Goal: Task Accomplishment & Management: Use online tool/utility

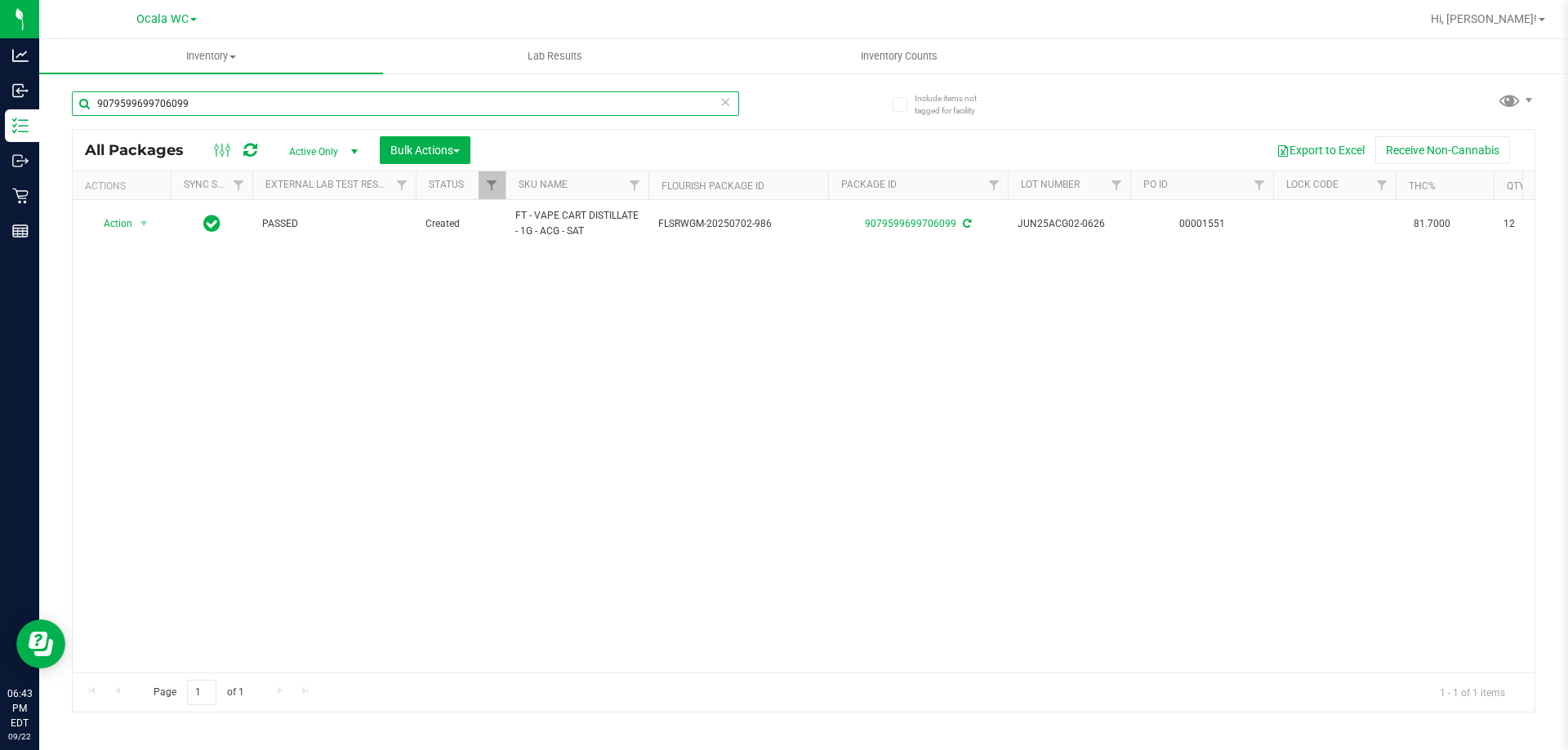
click at [268, 102] on input "9079599699706099" at bounding box center [406, 103] width 667 height 24
click at [268, 103] on input "9079599699706099" at bounding box center [406, 103] width 667 height 24
type input "4516006285860091"
click at [140, 221] on span "select" at bounding box center [144, 224] width 13 height 13
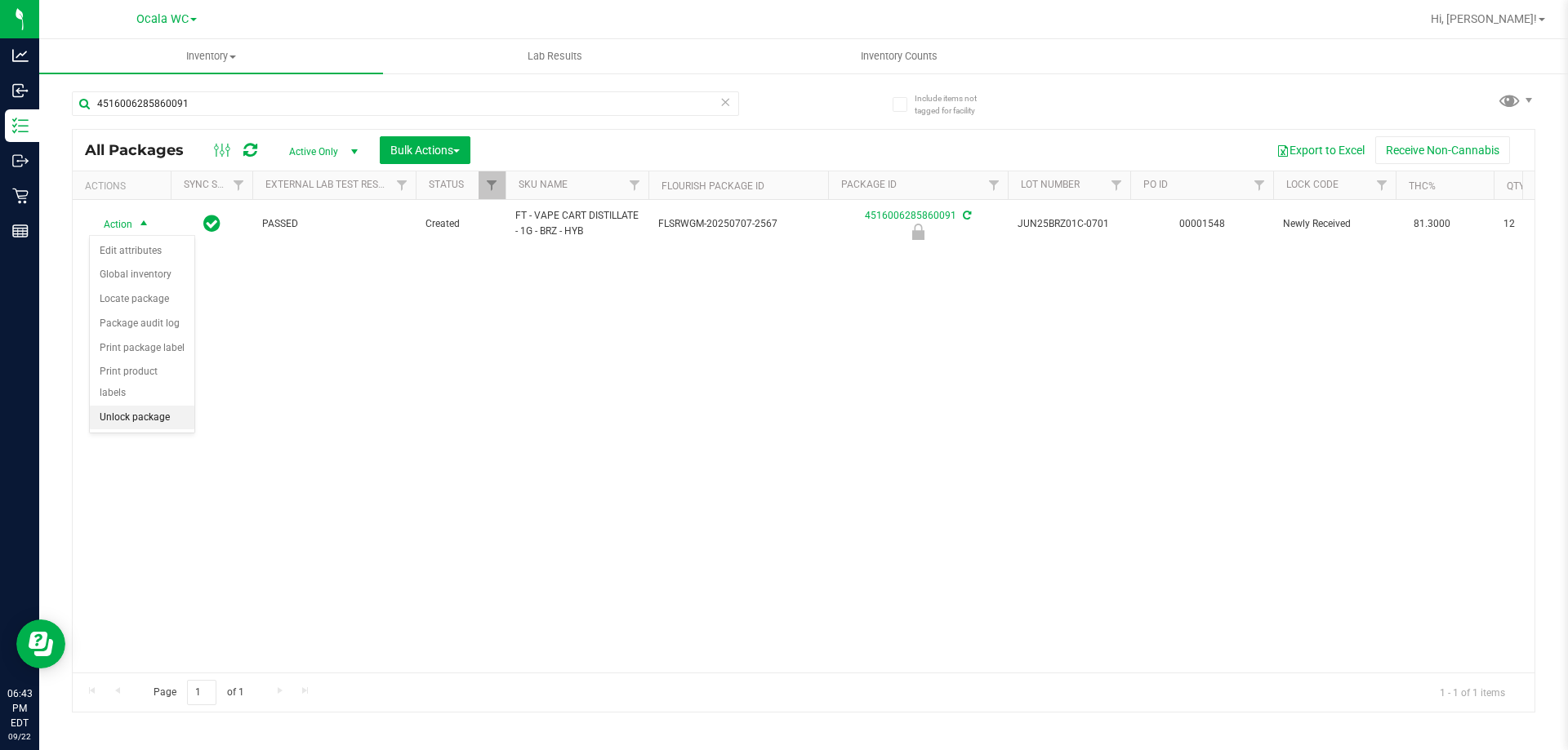
click at [126, 405] on li "Unlock package" at bounding box center [142, 417] width 104 height 24
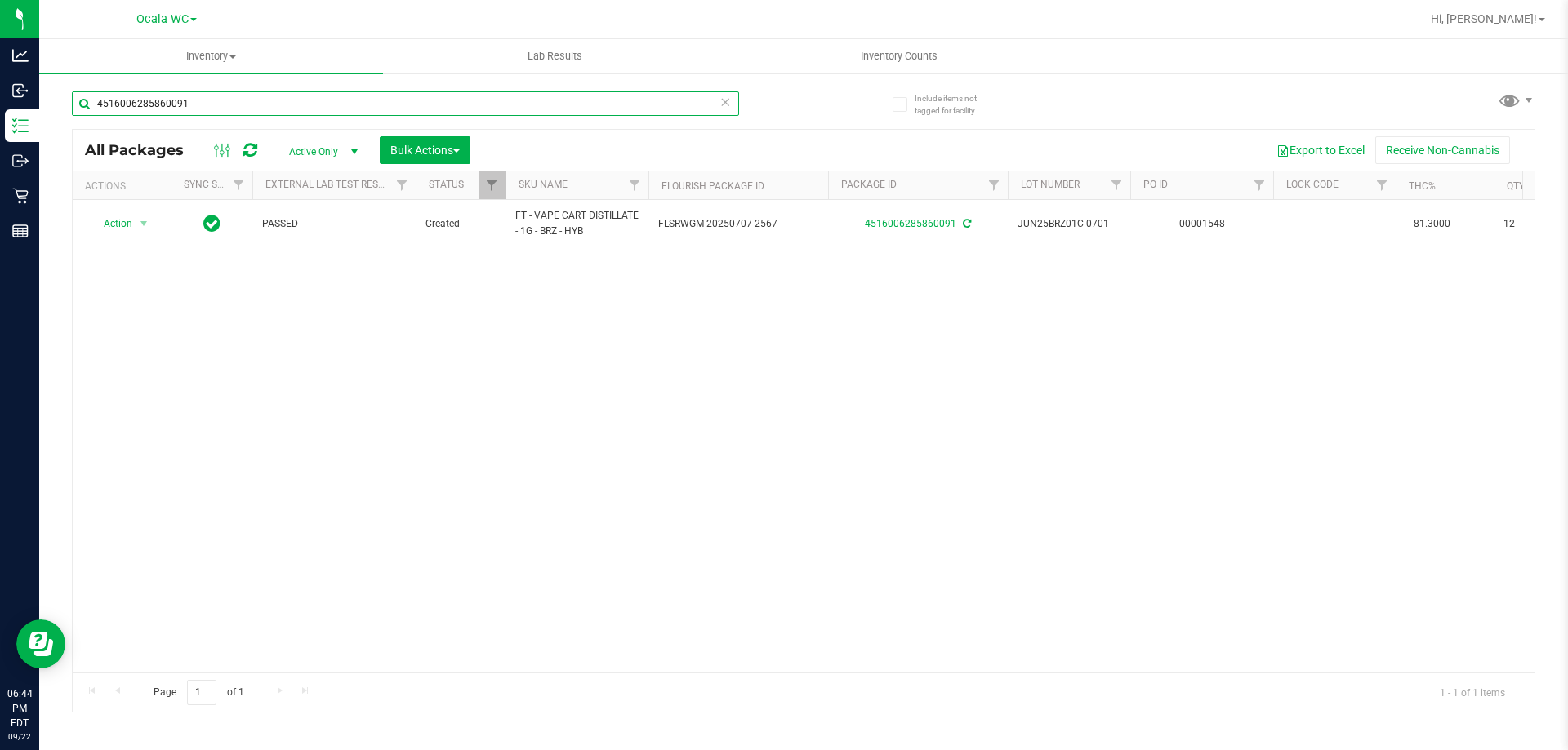
click at [260, 108] on input "4516006285860091" at bounding box center [406, 103] width 667 height 24
type input "5336577710819067"
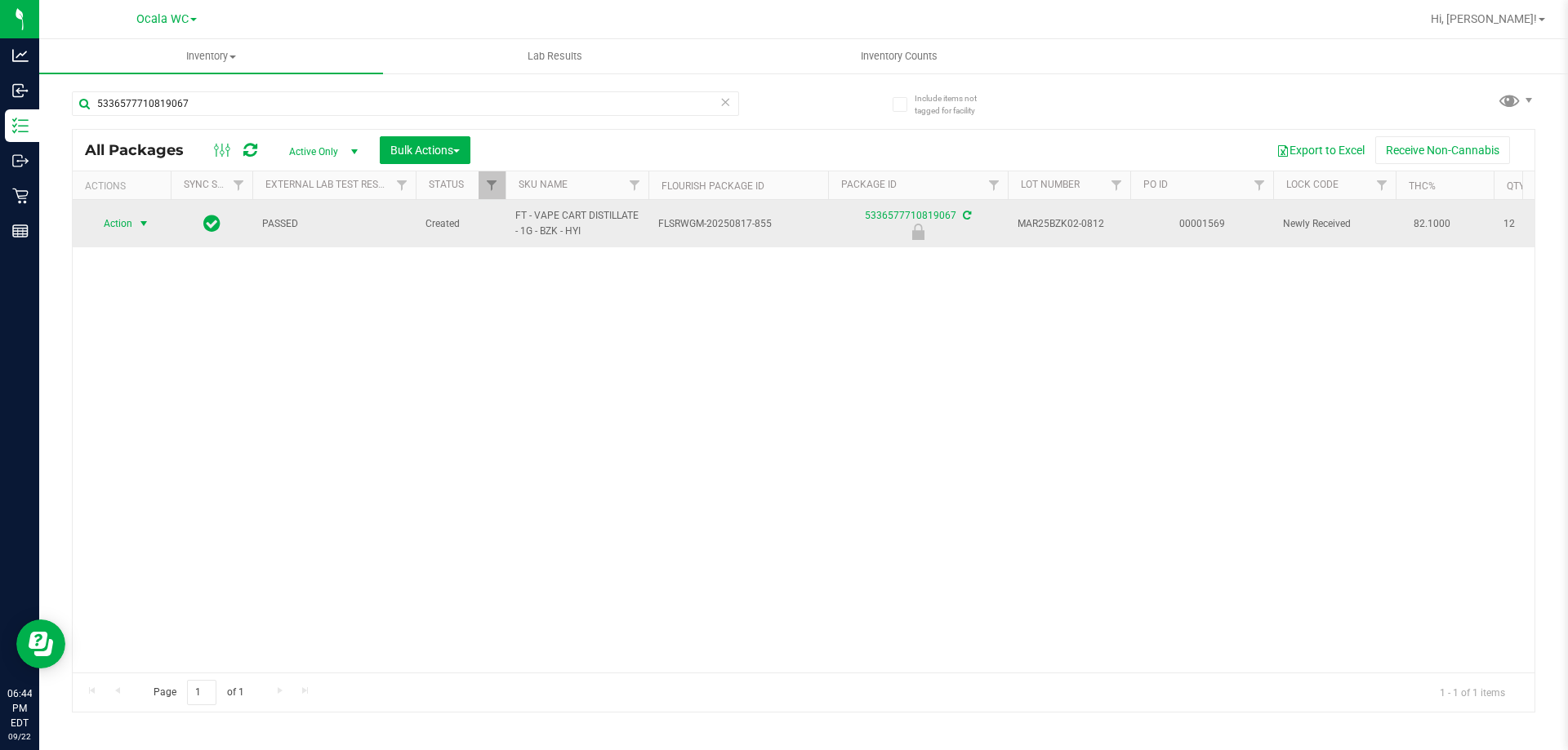
click at [129, 233] on span "Action" at bounding box center [110, 224] width 44 height 23
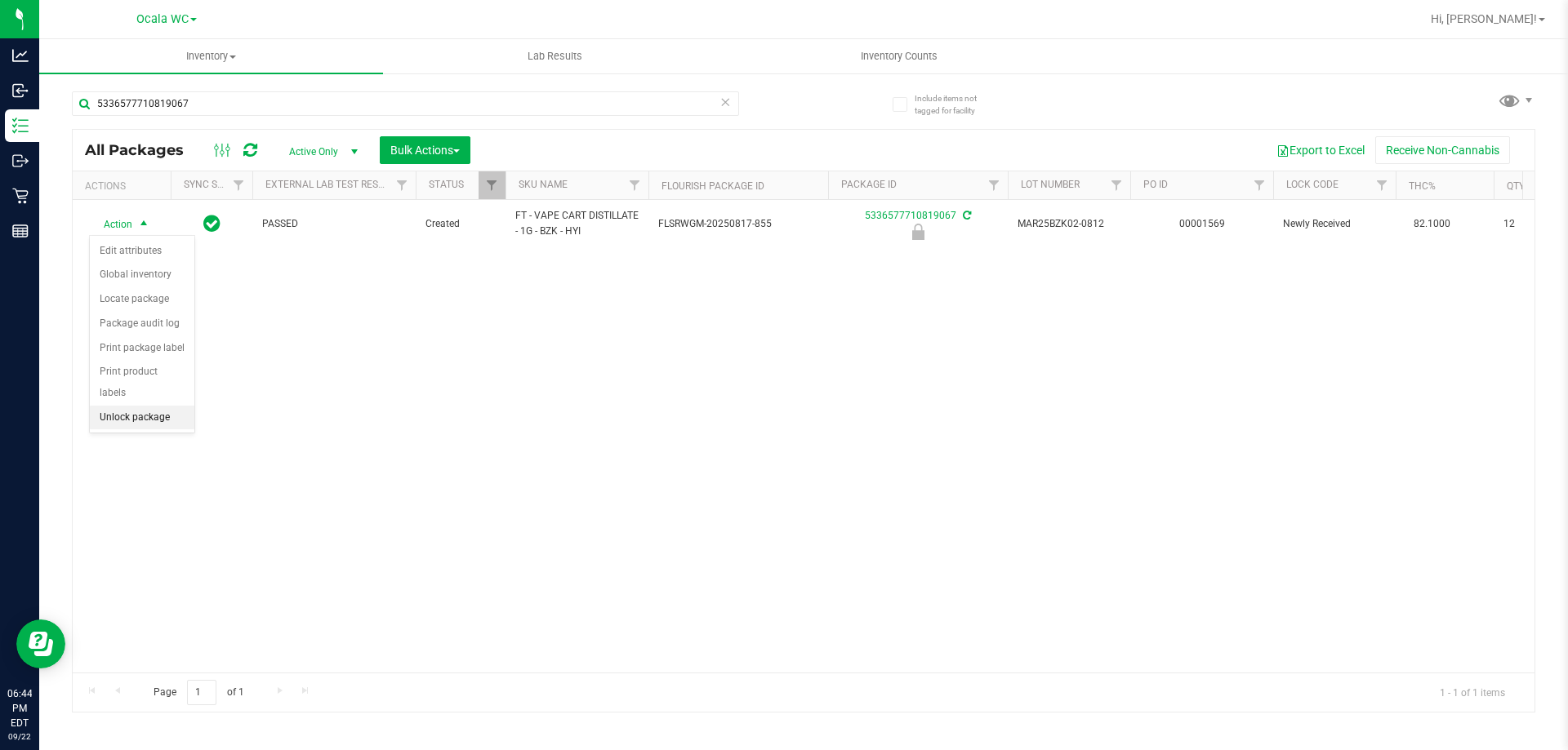
click at [129, 405] on li "Unlock package" at bounding box center [142, 417] width 104 height 24
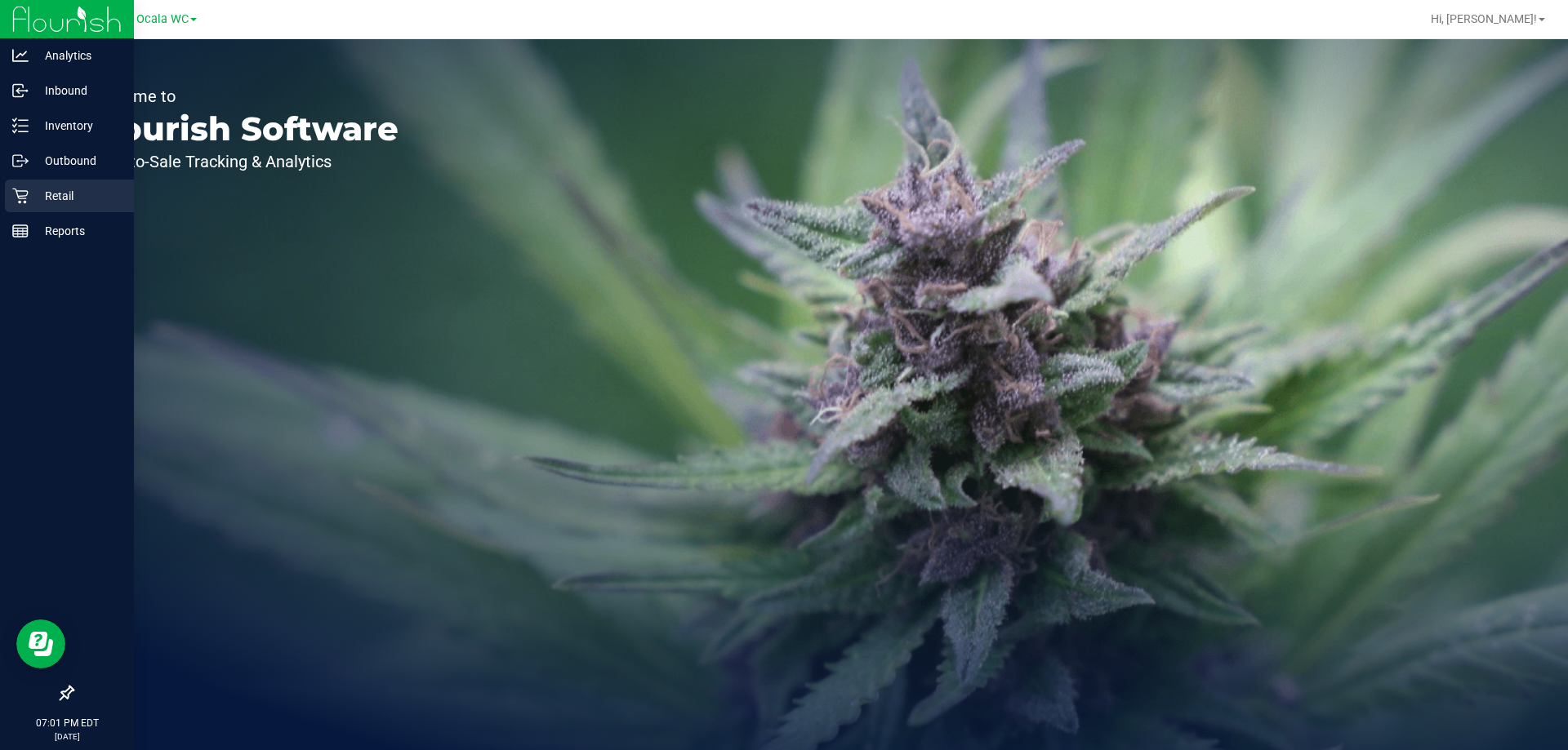
click at [49, 191] on p "Retail" at bounding box center [77, 196] width 98 height 20
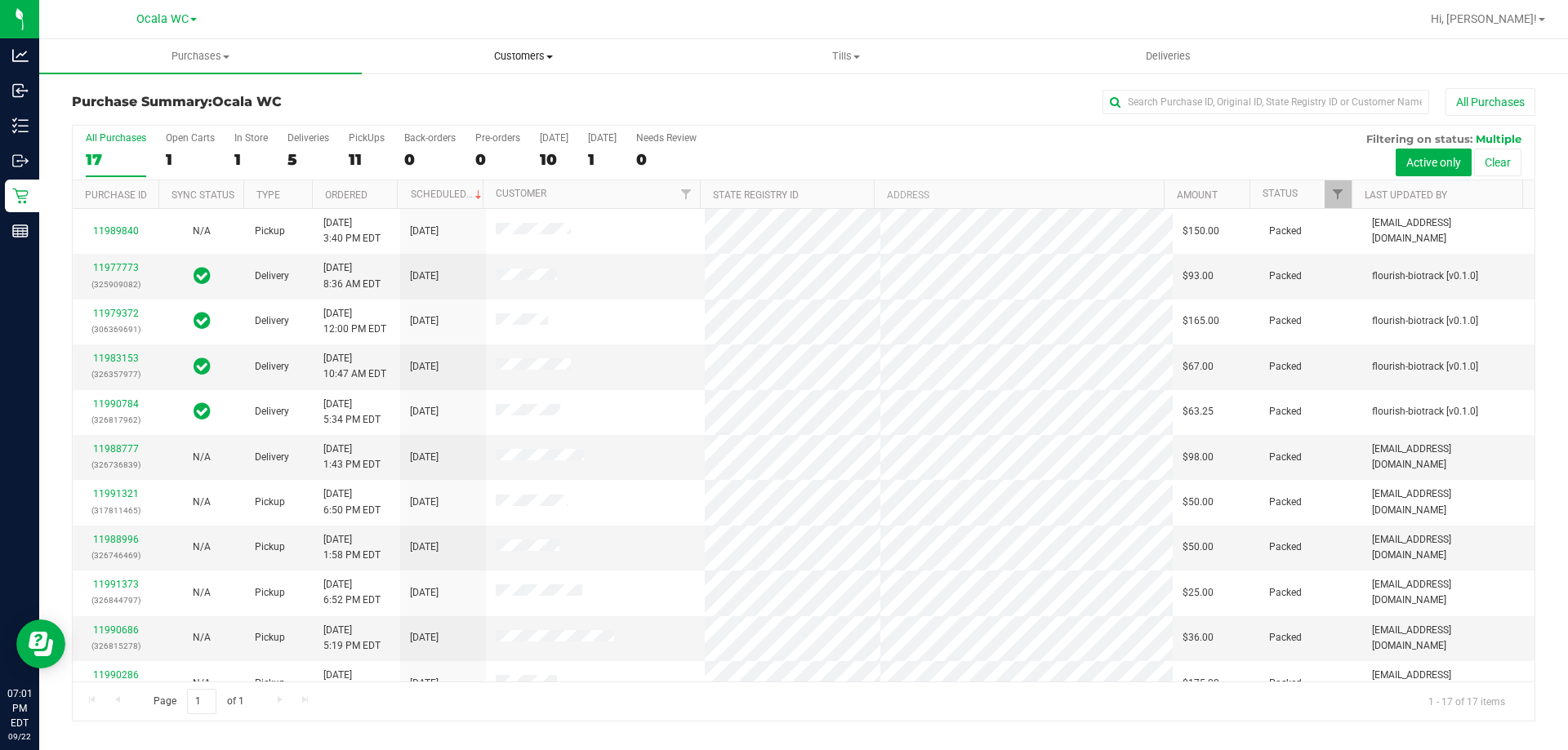
click at [519, 52] on span "Customers" at bounding box center [523, 57] width 321 height 15
click at [521, 56] on span "Customers" at bounding box center [523, 57] width 323 height 15
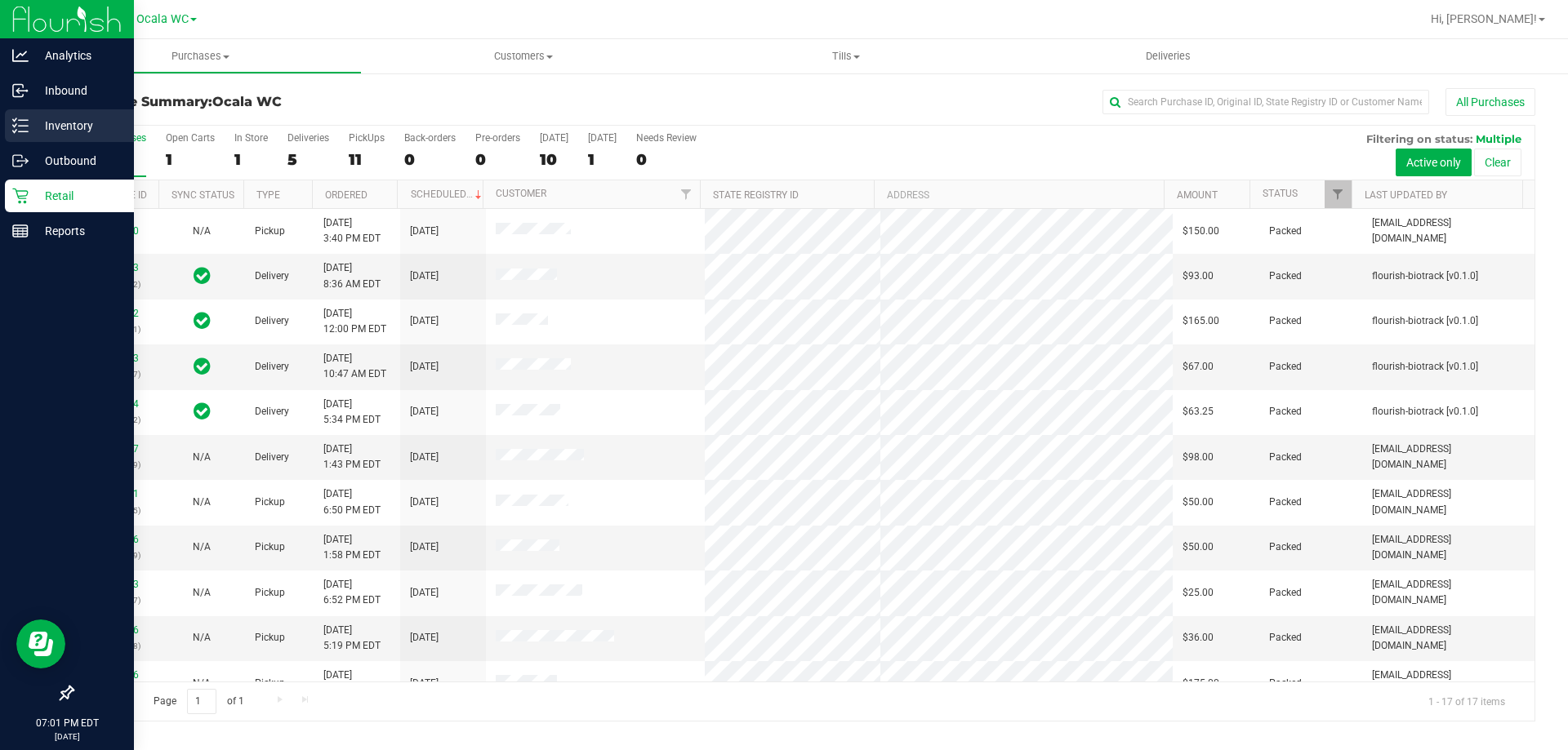
click at [19, 129] on icon at bounding box center [21, 126] width 17 height 17
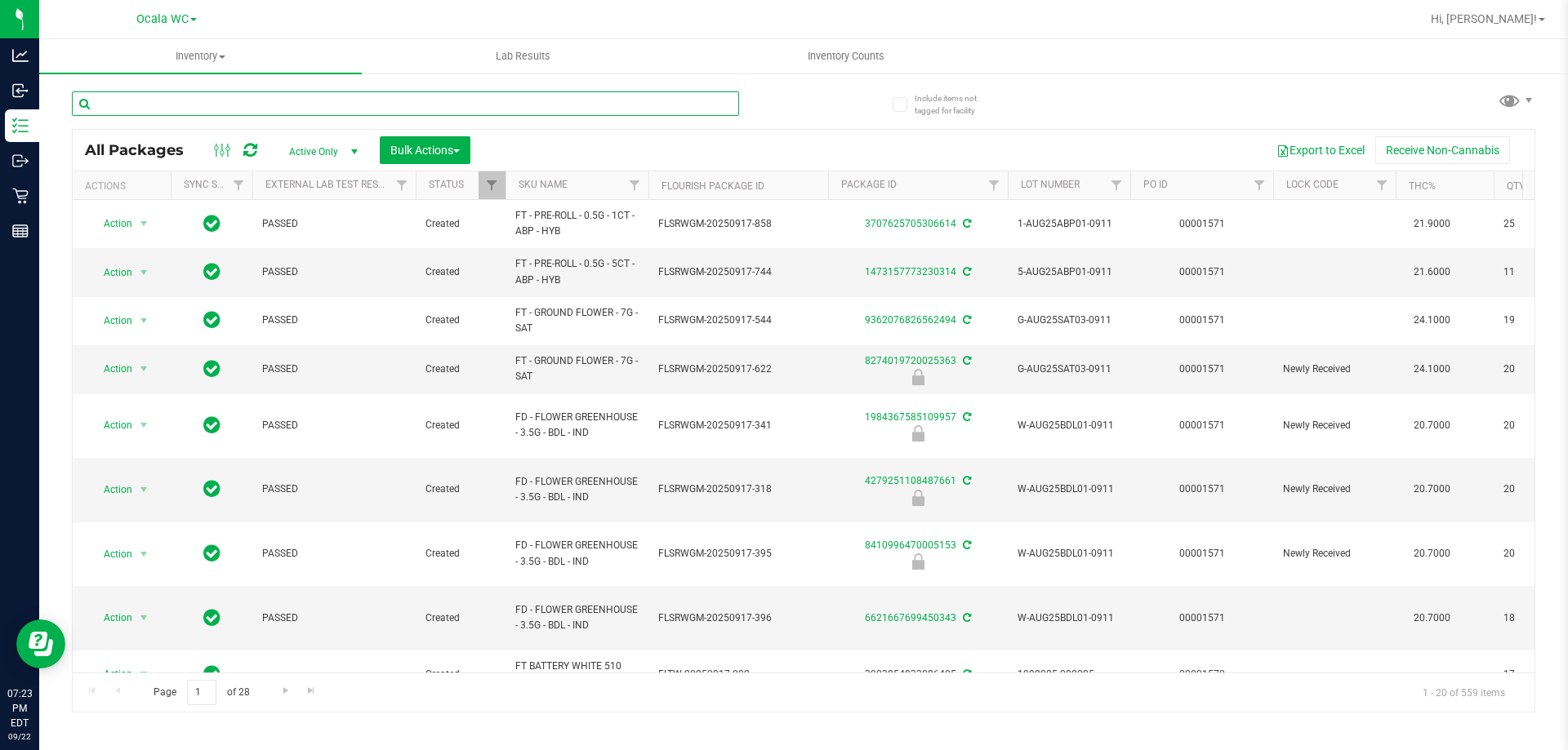
click at [130, 99] on input "text" at bounding box center [406, 103] width 667 height 24
type input "8949569102534037"
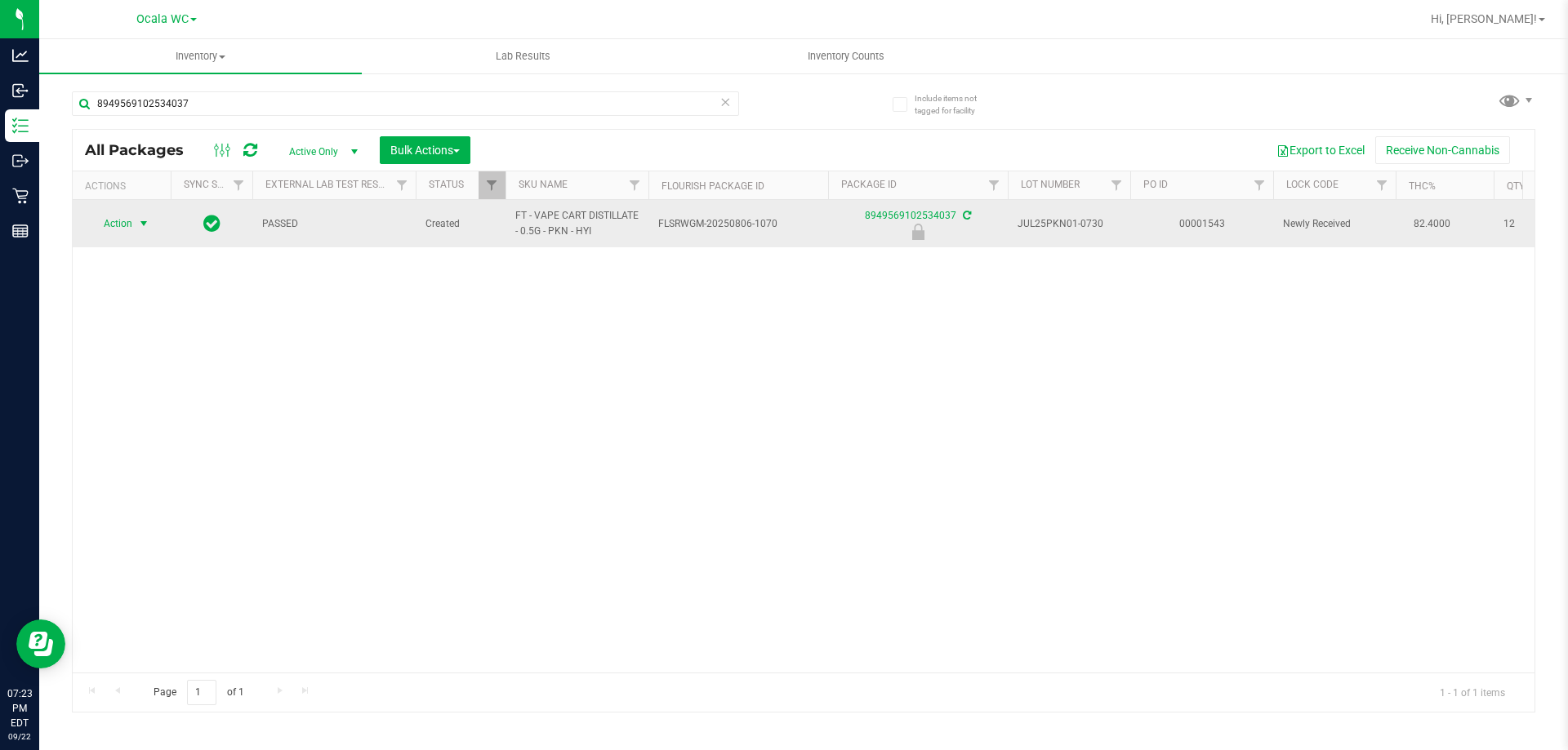
click at [140, 216] on span "select" at bounding box center [144, 224] width 21 height 23
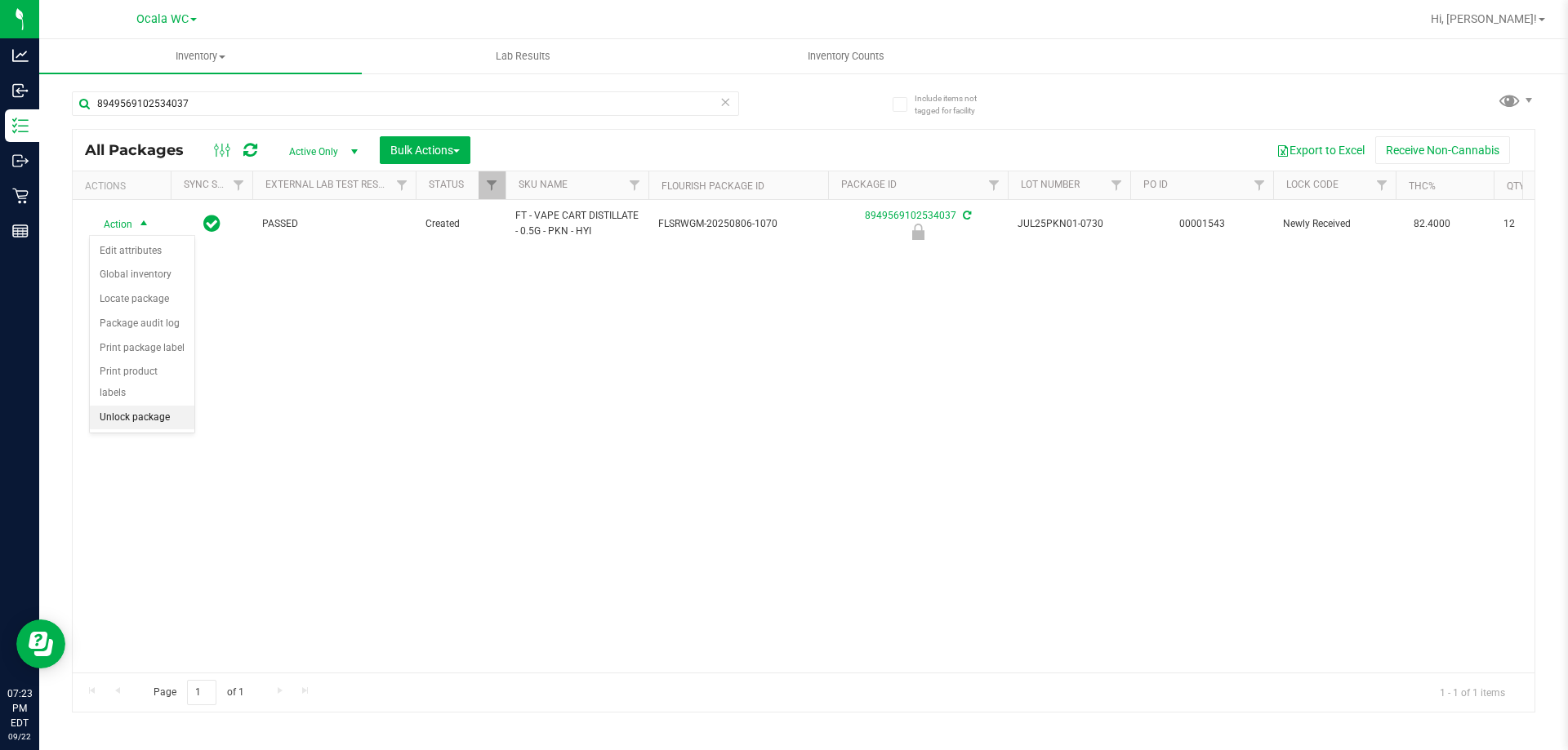
click at [138, 405] on li "Unlock package" at bounding box center [142, 417] width 104 height 24
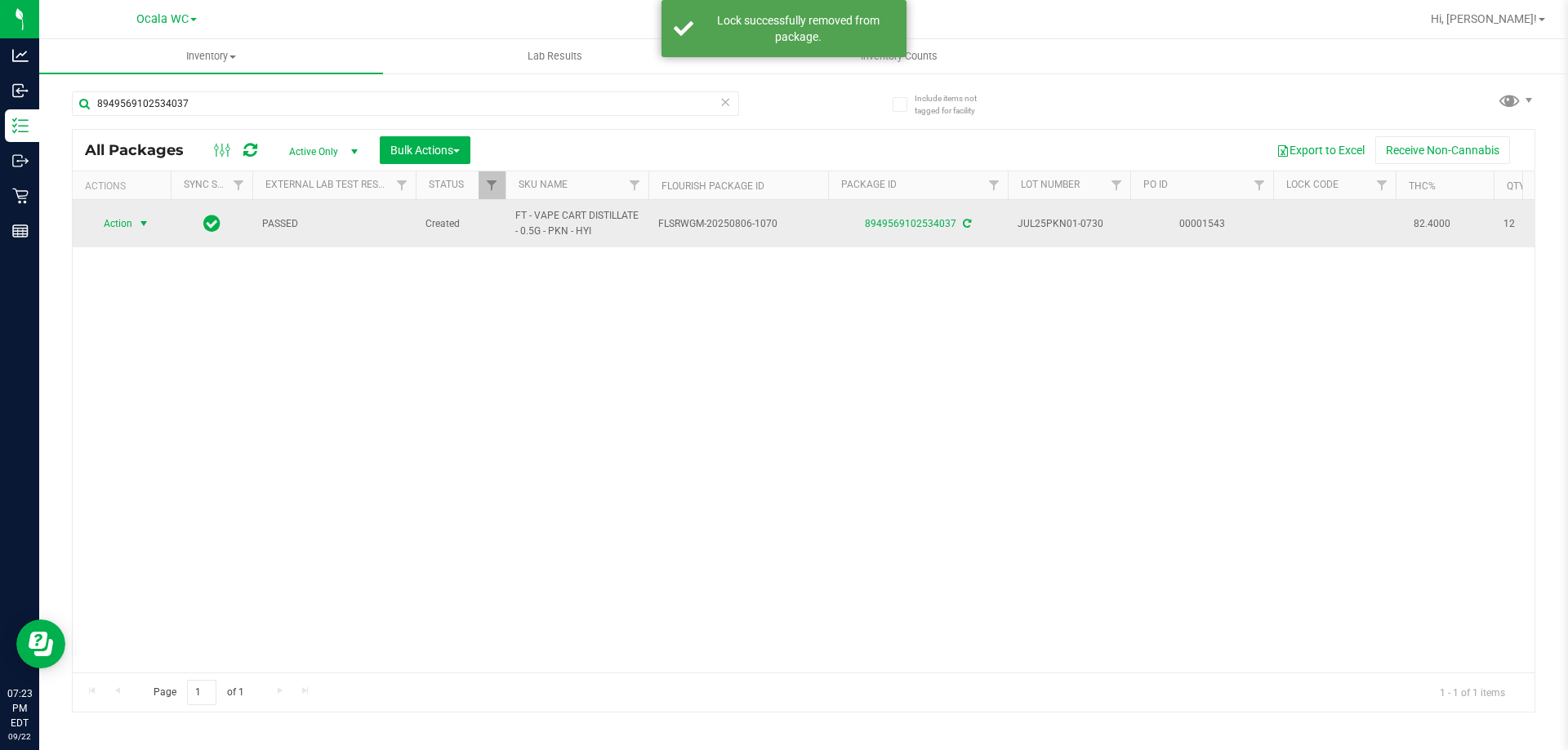
click at [139, 223] on span "select" at bounding box center [144, 224] width 13 height 13
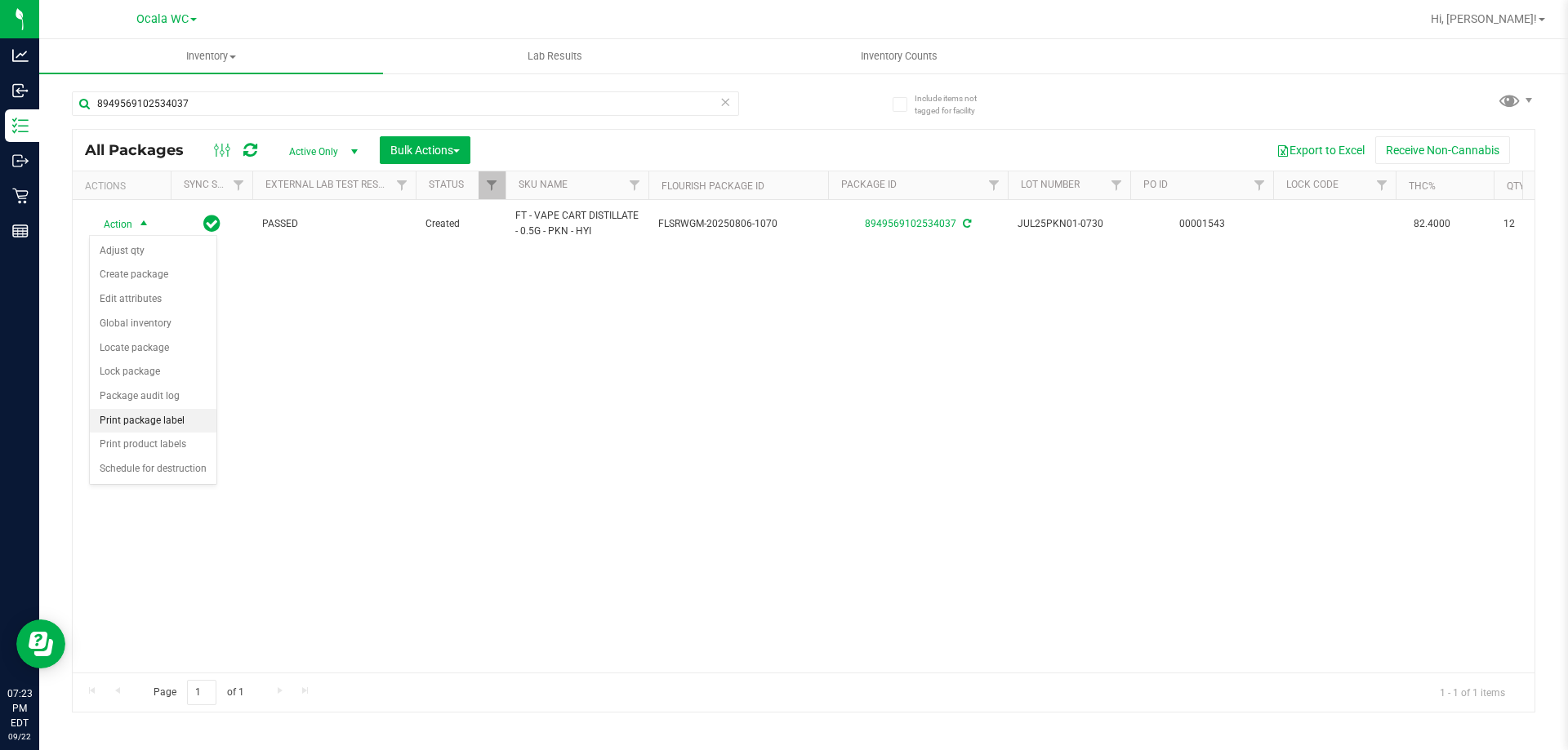
click at [156, 417] on li "Print package label" at bounding box center [153, 421] width 127 height 24
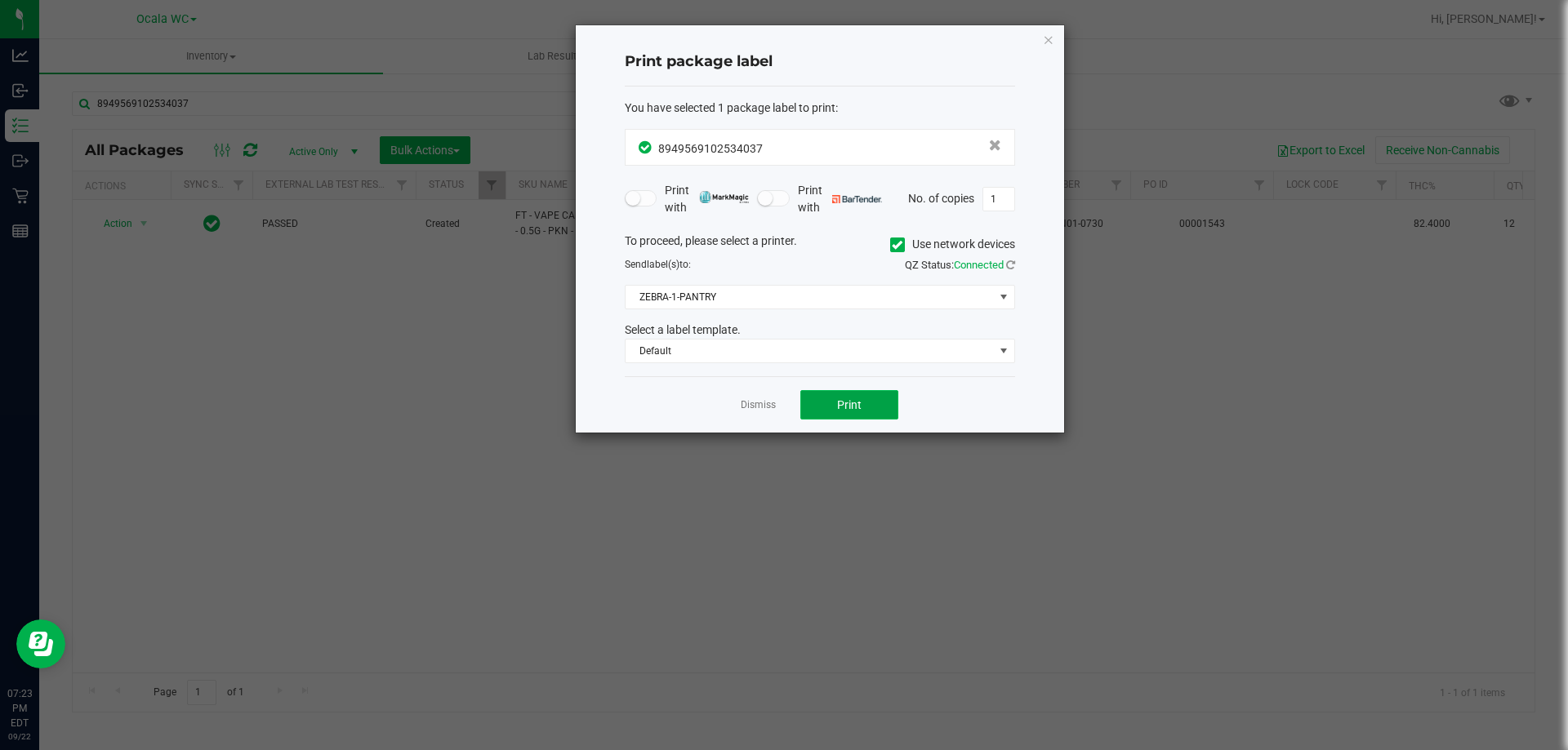
click at [824, 401] on button "Print" at bounding box center [848, 405] width 98 height 30
